Goal: Use online tool/utility: Use online tool/utility

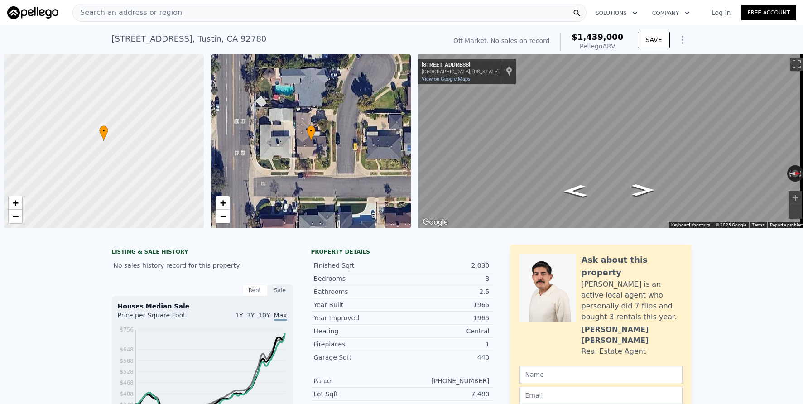
scroll to position [0, 4]
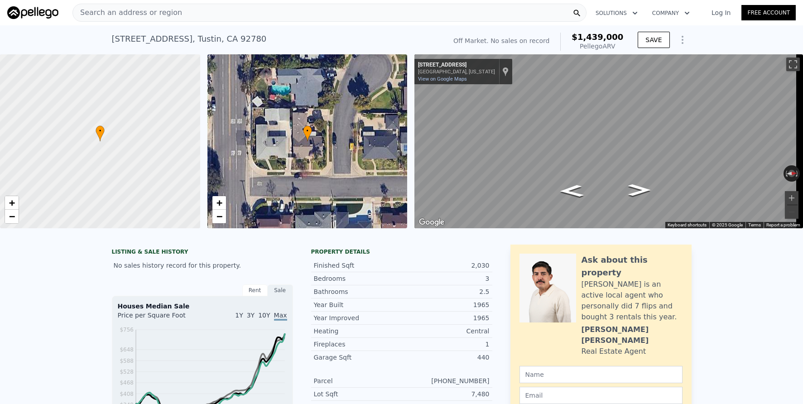
click at [201, 13] on div "Search an address or region" at bounding box center [330, 13] width 514 height 18
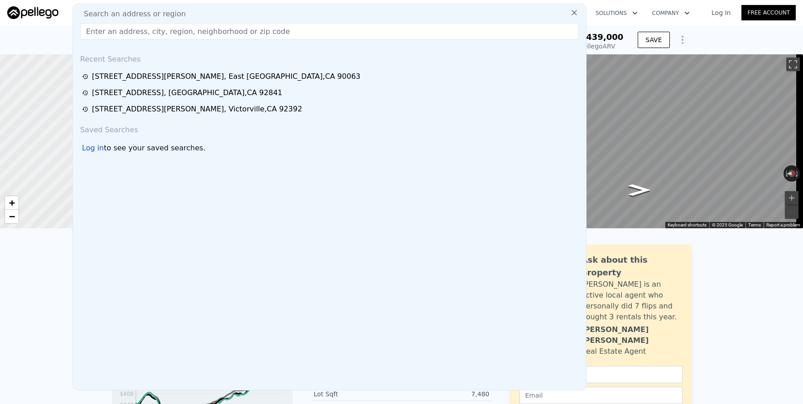
click at [736, 34] on div "[STREET_ADDRESS] No sales on record (~ARV $1.439m ) Off Market. No sales on rec…" at bounding box center [401, 39] width 803 height 29
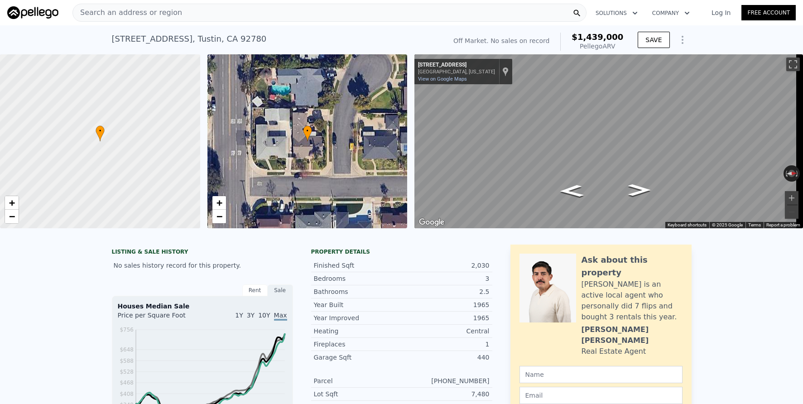
click at [254, 8] on div "Search an address or region" at bounding box center [330, 13] width 514 height 18
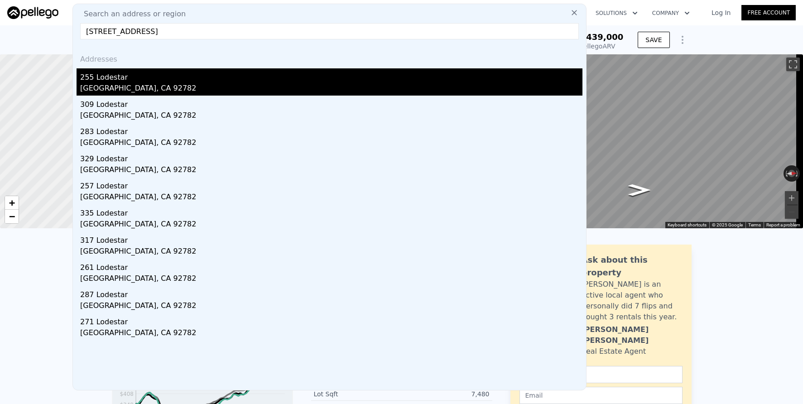
type input "[STREET_ADDRESS]"
click at [279, 88] on div "[GEOGRAPHIC_DATA], CA 92782" at bounding box center [331, 89] width 503 height 13
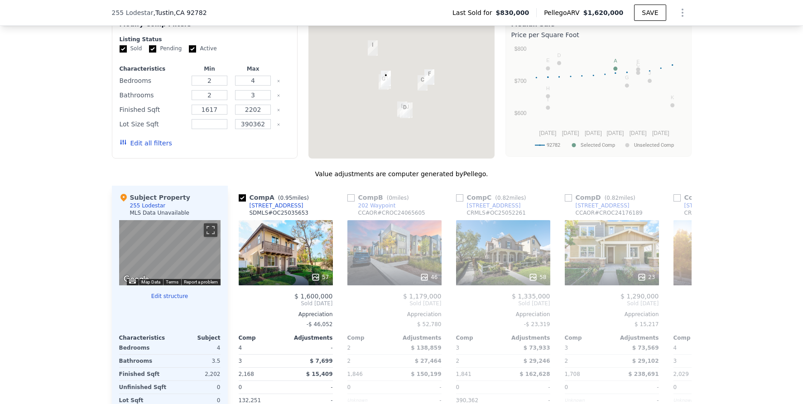
scroll to position [626, 0]
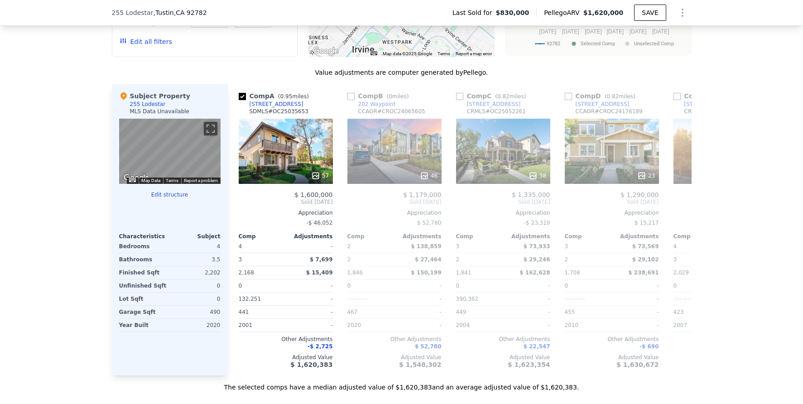
scroll to position [642, 0]
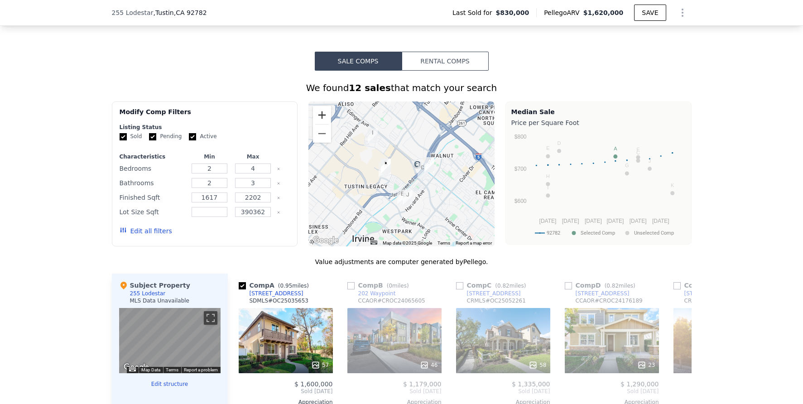
click at [319, 122] on button "Zoom in" at bounding box center [322, 115] width 18 height 18
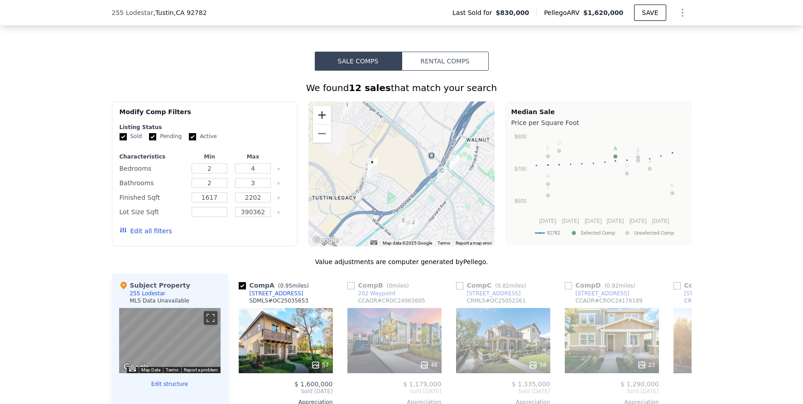
click at [319, 122] on button "Zoom in" at bounding box center [322, 115] width 18 height 18
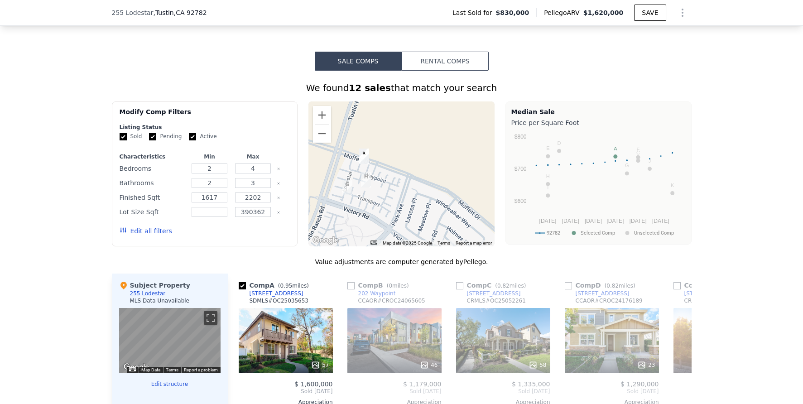
drag, startPoint x: 336, startPoint y: 187, endPoint x: 421, endPoint y: 184, distance: 84.8
click at [421, 184] on div at bounding box center [402, 174] width 186 height 145
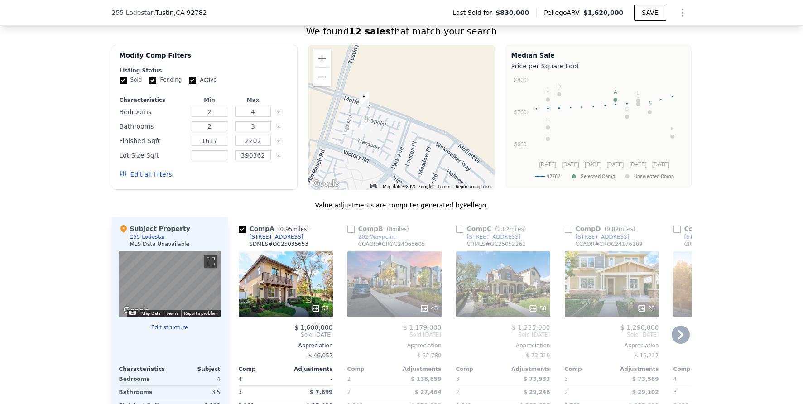
scroll to position [701, 0]
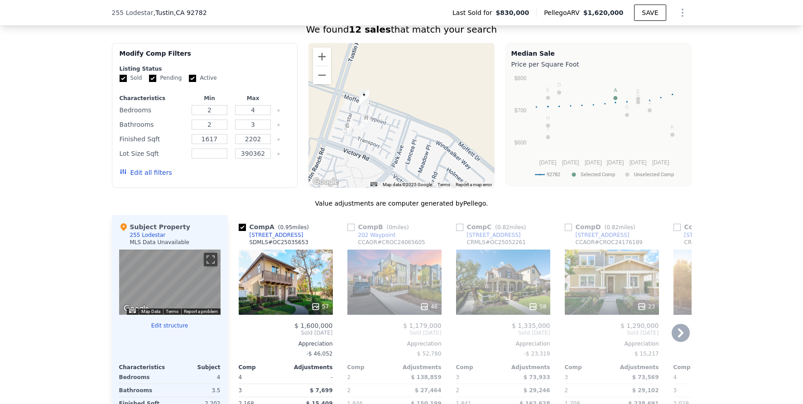
click at [675, 338] on icon at bounding box center [681, 333] width 18 height 18
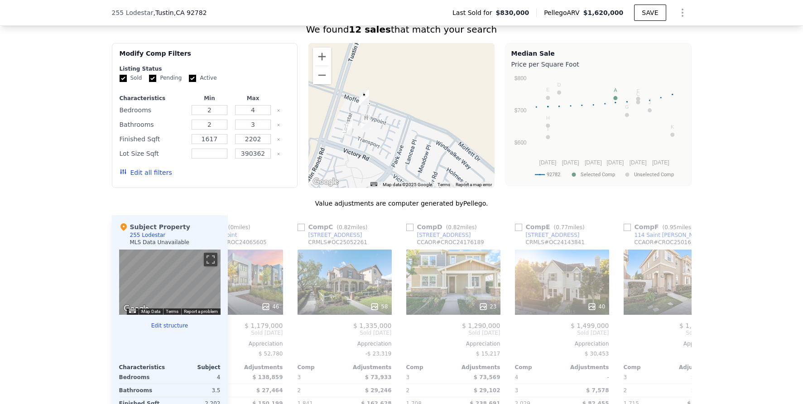
scroll to position [0, 218]
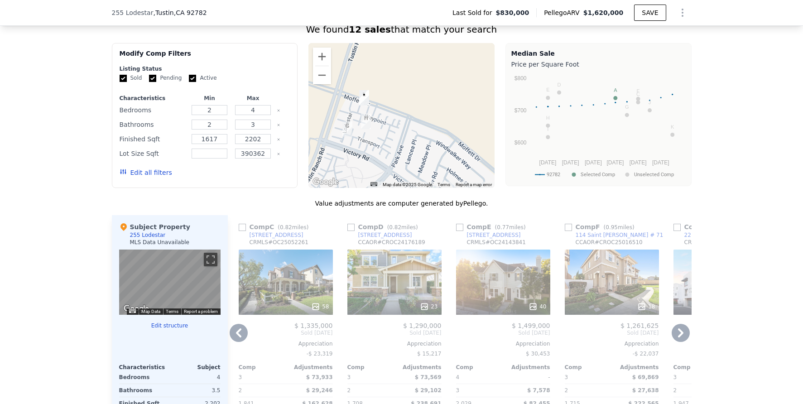
click at [674, 337] on icon at bounding box center [681, 333] width 18 height 18
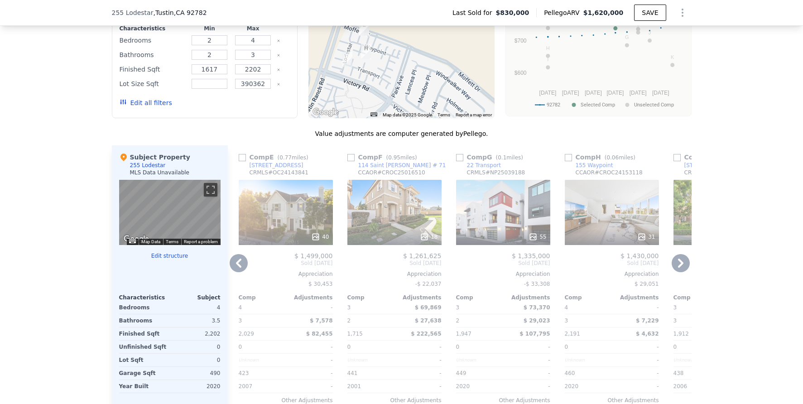
scroll to position [771, 0]
click at [481, 218] on div "55" at bounding box center [503, 211] width 94 height 65
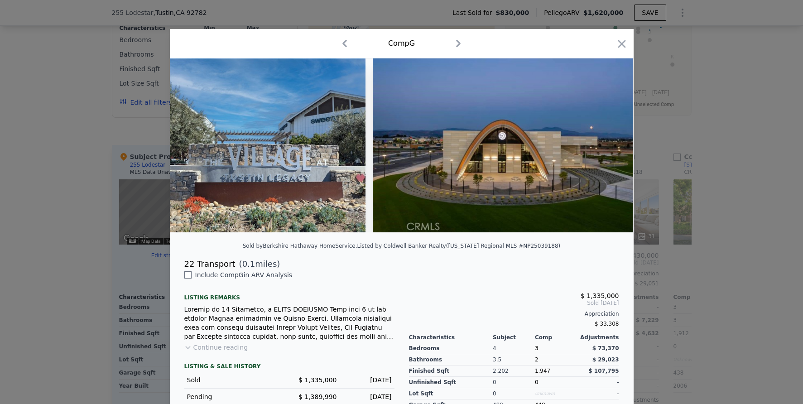
scroll to position [78, 0]
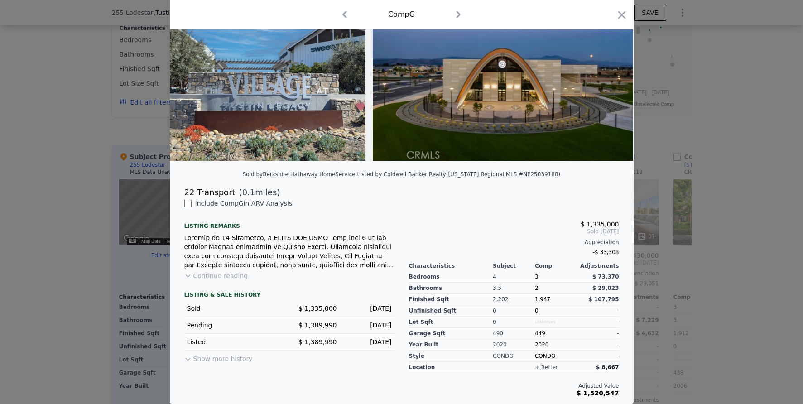
click at [217, 359] on button "Show more history" at bounding box center [218, 357] width 68 height 13
click at [737, 289] on div at bounding box center [401, 202] width 803 height 404
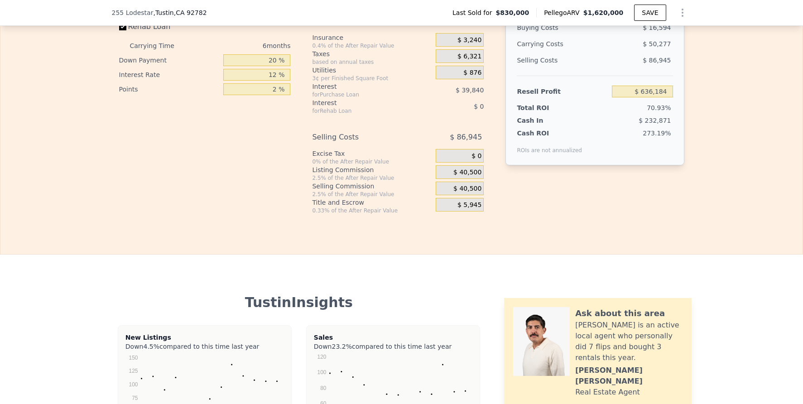
scroll to position [1238, 0]
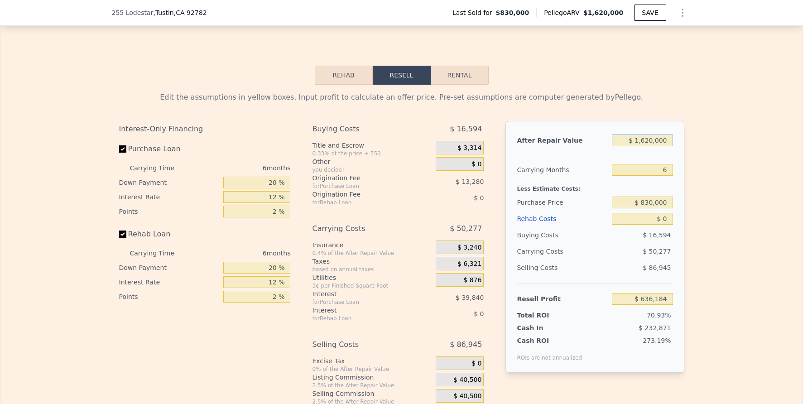
click at [657, 146] on input "$ 1,620,000" at bounding box center [642, 141] width 61 height 12
type input "$ 1"
type input "-$ 894,180"
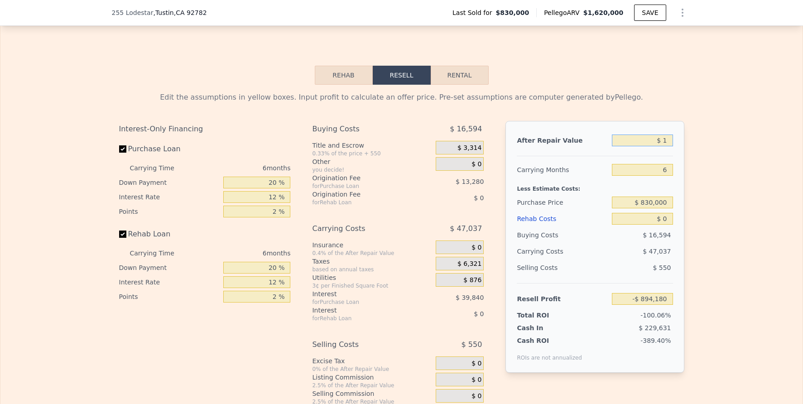
type input "$ 13"
type input "-$ 894,168"
type input "$ 137"
type input "-$ 894,050"
type input "$ 1,375"
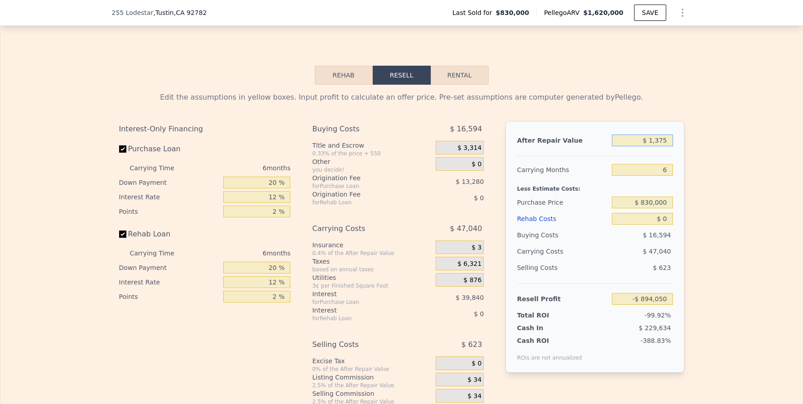
type input "-$ 892,882"
type input "$ 13,750"
type input "-$ 881,193"
type input "$ 137,500"
type input "-$ 764,290"
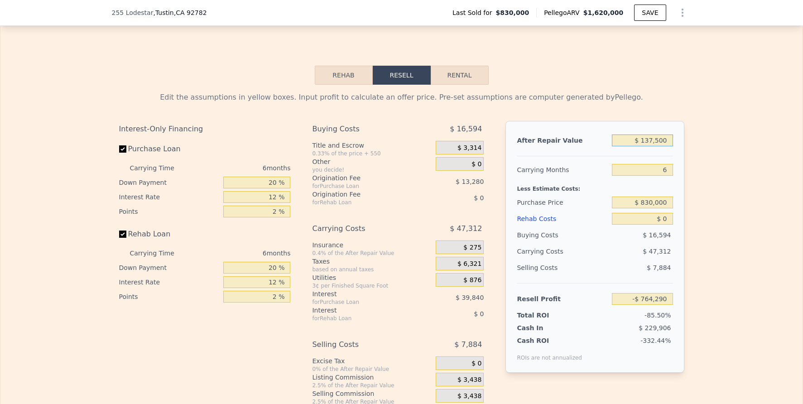
type input "$ 1,375,000"
type input "$ 404,740"
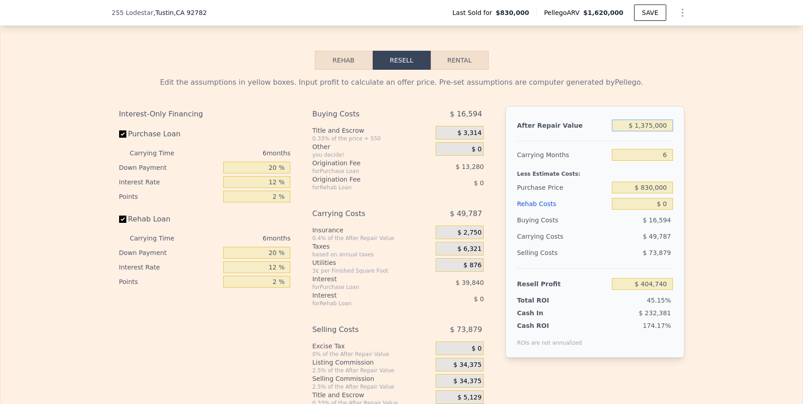
type input "$ 1,375,000"
click at [499, 312] on div "Interest-Only Financing Purchase Loan Carrying Time 6 months Down Payment 20 % …" at bounding box center [402, 256] width 566 height 301
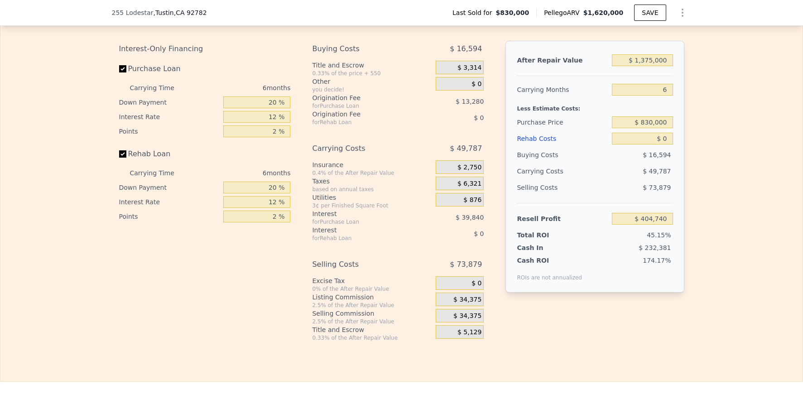
scroll to position [1416, 0]
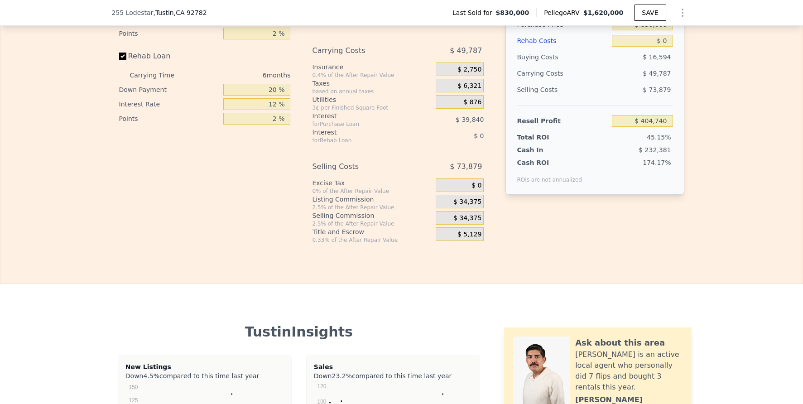
click at [463, 206] on span "$ 34,375" at bounding box center [468, 202] width 28 height 8
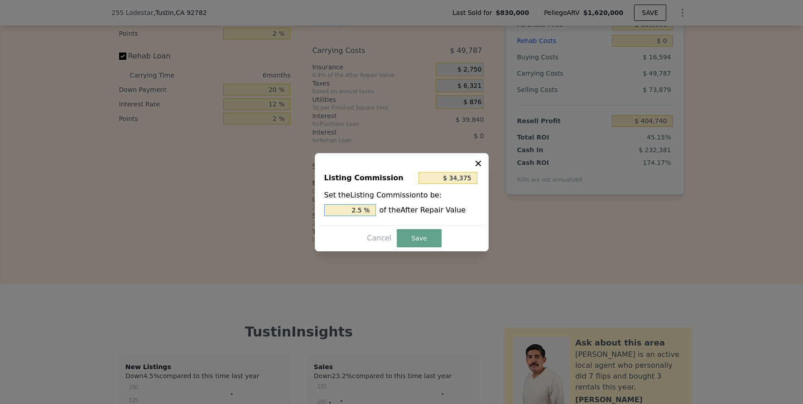
click at [359, 211] on input "2.5 %" at bounding box center [350, 210] width 52 height 12
type input "$ 13,750"
type input "1 %"
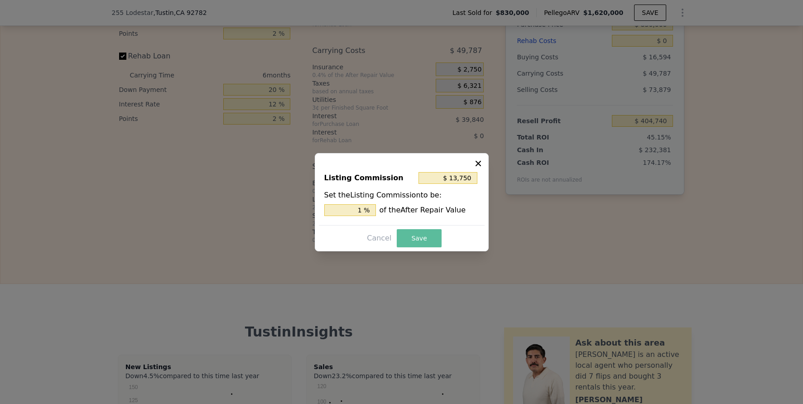
click at [415, 237] on button "Save" at bounding box center [419, 238] width 44 height 18
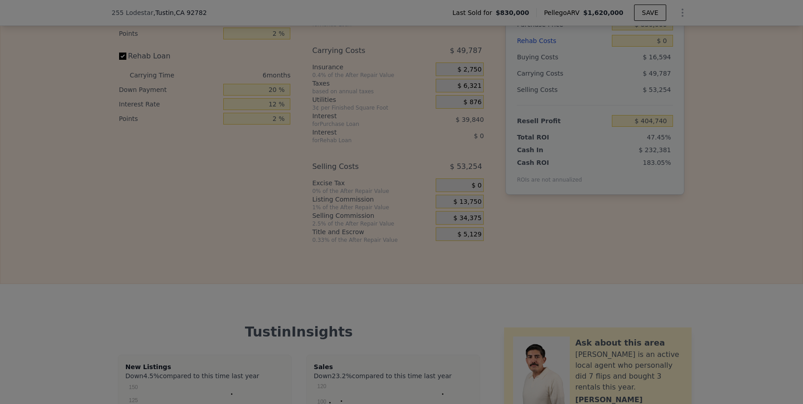
type input "$ 425,365"
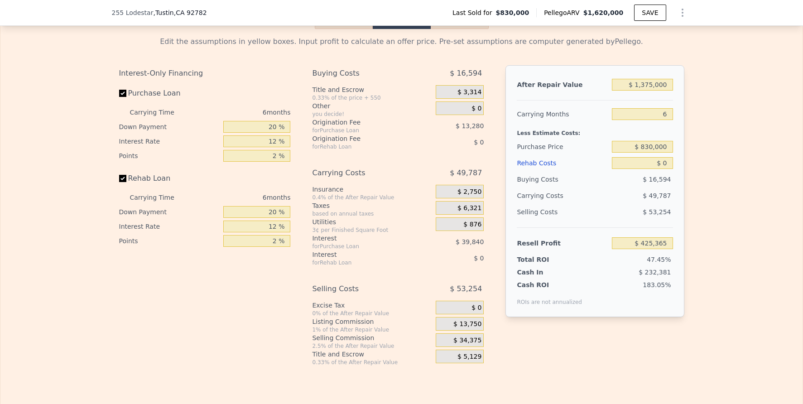
scroll to position [1277, 0]
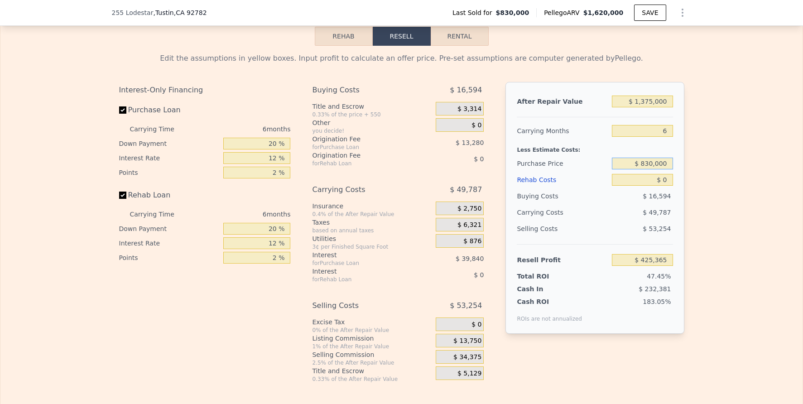
click at [650, 169] on input "$ 830,000" at bounding box center [642, 164] width 61 height 12
type input "$ 1,165,000"
click at [747, 234] on div "Edit the assumptions in yellow boxes. Input profit to calculate an offer price.…" at bounding box center [401, 214] width 803 height 337
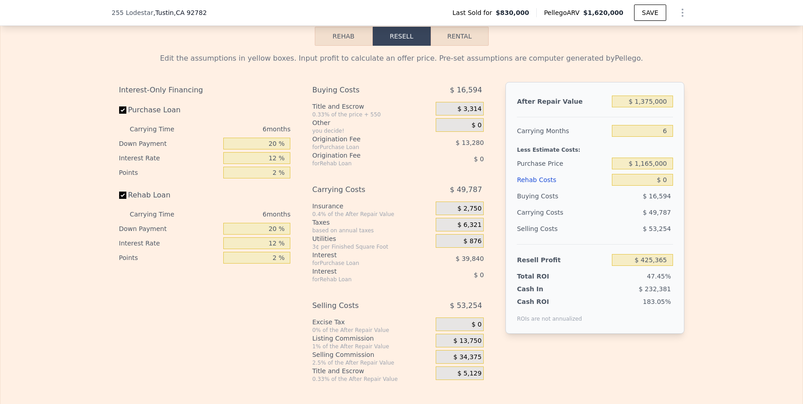
type input "$ 67,810"
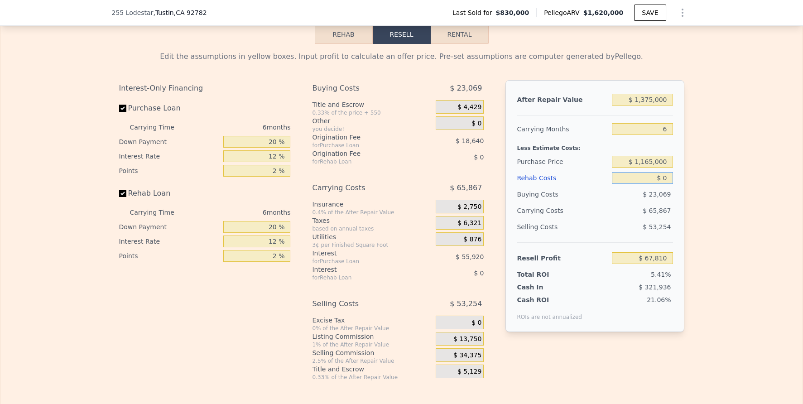
click at [666, 184] on input "$ 0" at bounding box center [642, 178] width 61 height 12
type input "$ 1"
type input "$ 67,809"
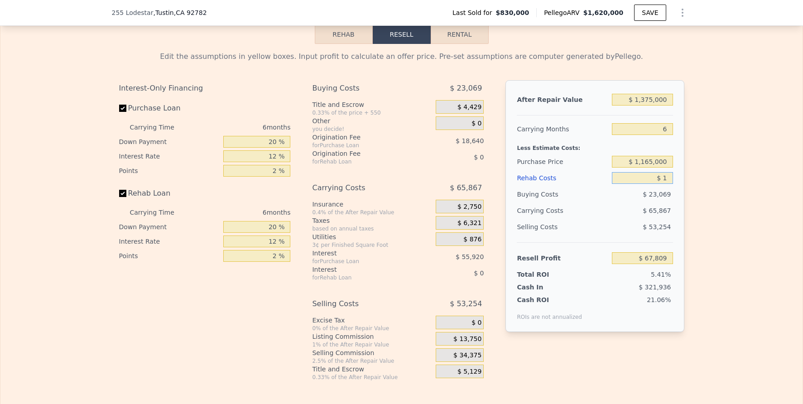
type input "$ 10"
type input "$ 67,800"
type input "$ 10,000"
type input "$ 57,170"
type input "$ 10,000"
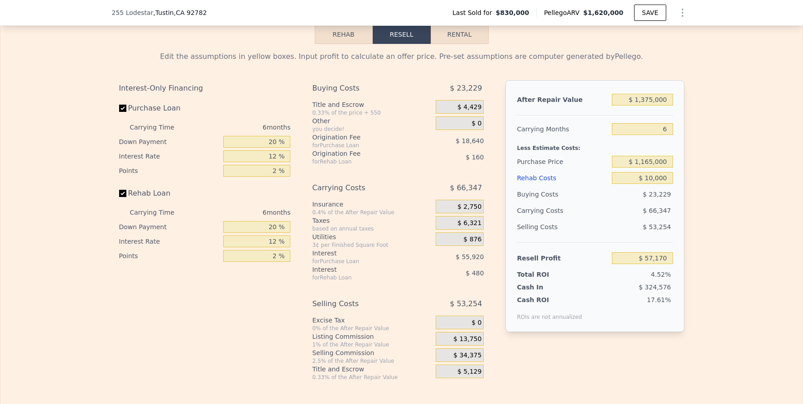
click at [694, 226] on div "Edit the assumptions in yellow boxes. Input profit to calculate an offer price.…" at bounding box center [401, 212] width 803 height 337
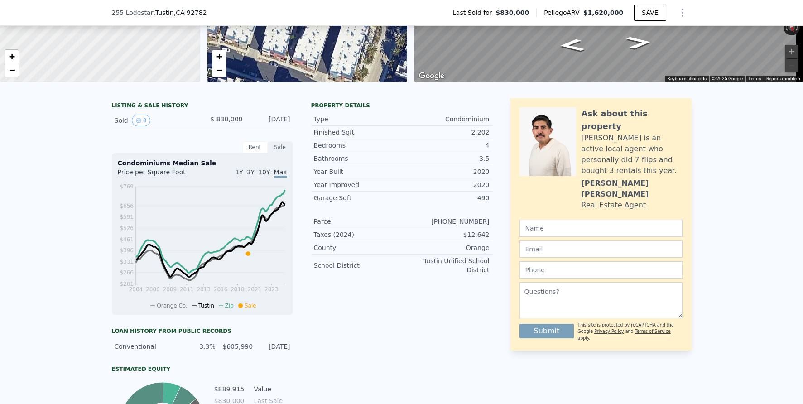
scroll to position [151, 0]
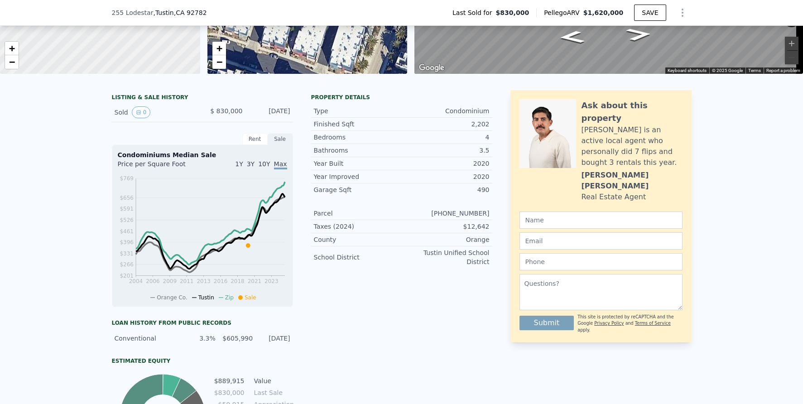
type input "$ 1,620,000"
type input "$ 0"
type input "$ 636,184"
